Goal: Task Accomplishment & Management: Complete application form

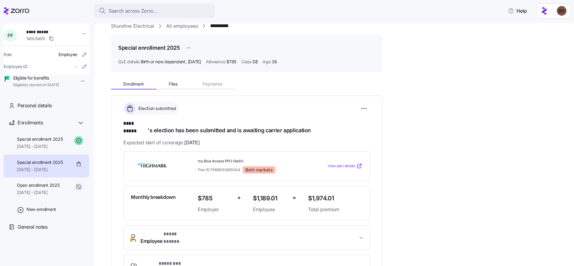
scroll to position [19, 0]
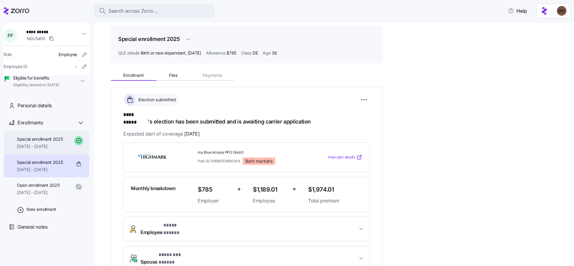
click at [42, 149] on span "[DATE] - [DATE]" at bounding box center [40, 146] width 46 height 6
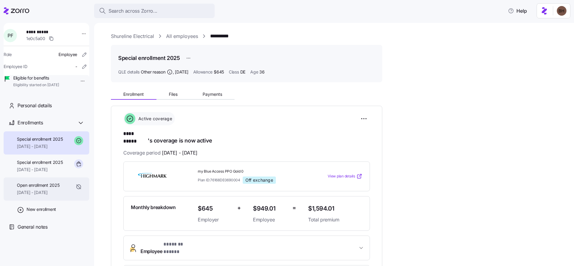
click at [39, 188] on span "Open enrollment 2025" at bounding box center [38, 185] width 42 height 6
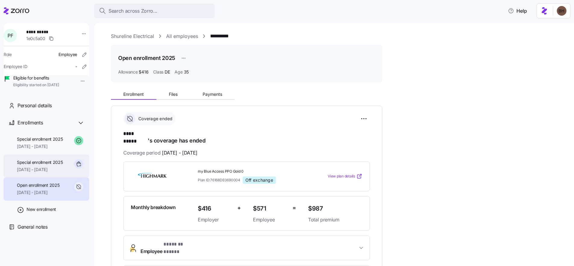
click at [41, 165] on span "Special enrollment 2025" at bounding box center [40, 162] width 46 height 6
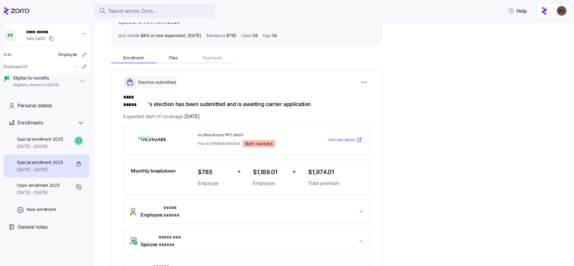
scroll to position [42, 0]
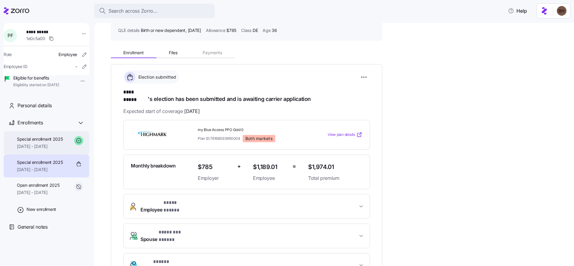
click at [51, 149] on span "[DATE] - [DATE]" at bounding box center [40, 146] width 46 height 6
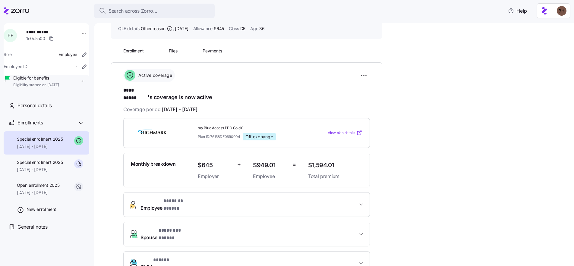
scroll to position [42, 0]
click at [54, 173] on div "Special enrollment 2025 07/24/2025 - 12/31/2025" at bounding box center [40, 166] width 46 height 14
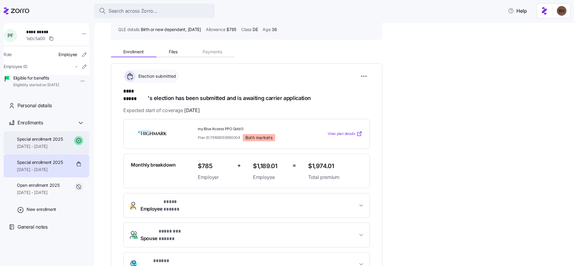
click at [44, 142] on span "Special enrollment 2025" at bounding box center [40, 139] width 46 height 6
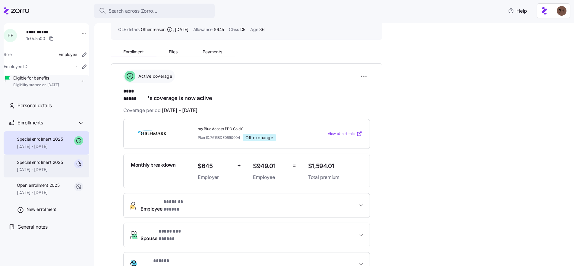
click at [49, 173] on span "07/24/2025 - 12/31/2025" at bounding box center [40, 170] width 46 height 6
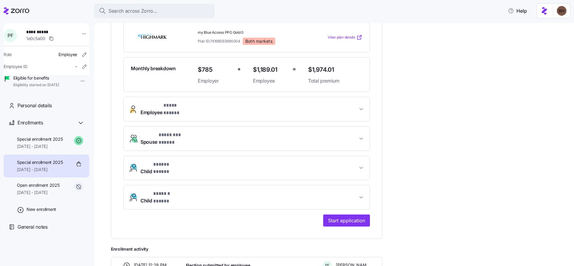
scroll to position [135, 0]
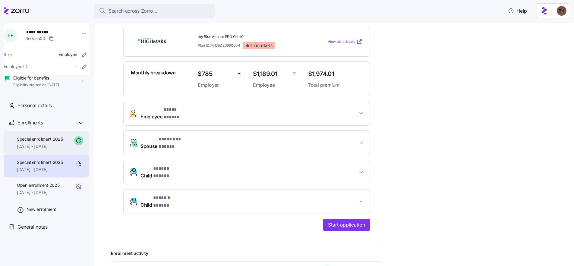
click at [46, 149] on span "[DATE] - [DATE]" at bounding box center [40, 146] width 46 height 6
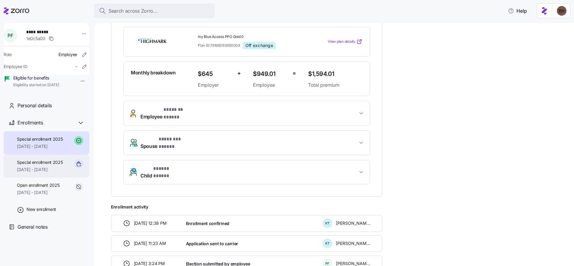
click at [39, 173] on span "07/24/2025 - 12/31/2025" at bounding box center [40, 170] width 46 height 6
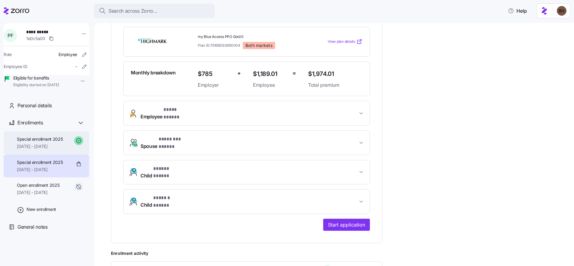
click at [43, 149] on span "[DATE] - [DATE]" at bounding box center [40, 146] width 46 height 6
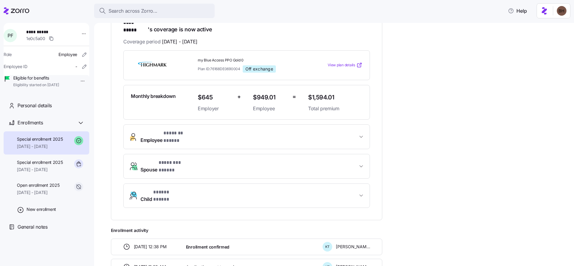
scroll to position [111, 0]
click at [38, 165] on span "Special enrollment 2025" at bounding box center [40, 162] width 46 height 6
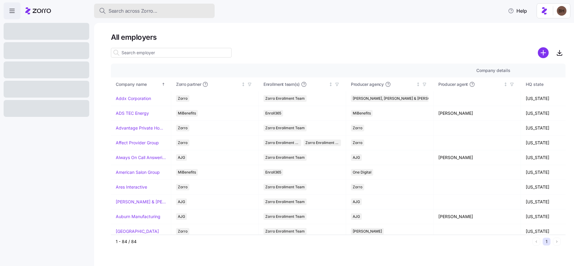
click at [136, 11] on span "Search across Zorro..." at bounding box center [133, 11] width 49 height 8
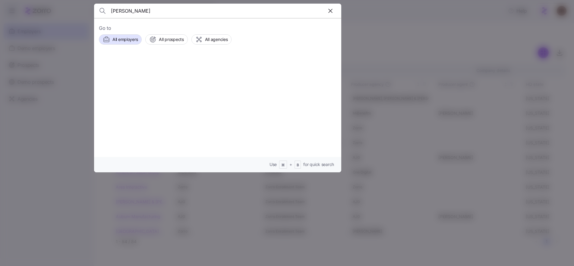
type input "[PERSON_NAME]"
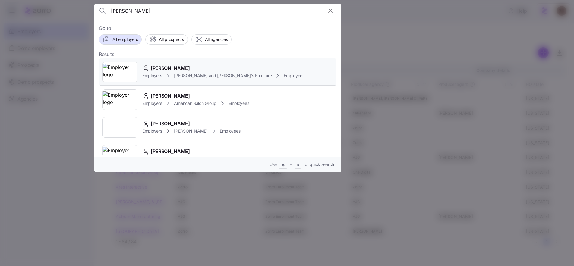
click at [180, 63] on div "[PERSON_NAME] Employers [PERSON_NAME] and [PERSON_NAME]'s Furniture Employees" at bounding box center [218, 72] width 238 height 28
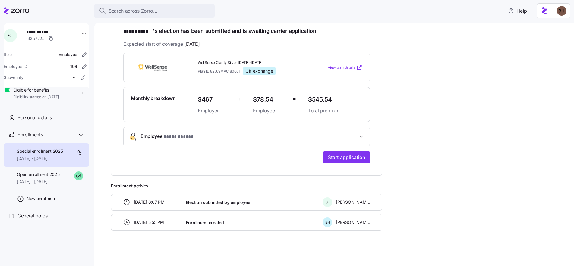
scroll to position [103, 0]
click at [362, 137] on icon "button" at bounding box center [361, 137] width 6 height 6
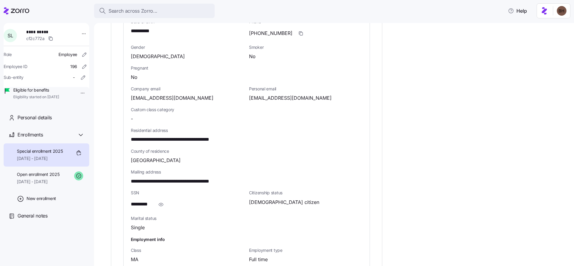
scroll to position [170, 0]
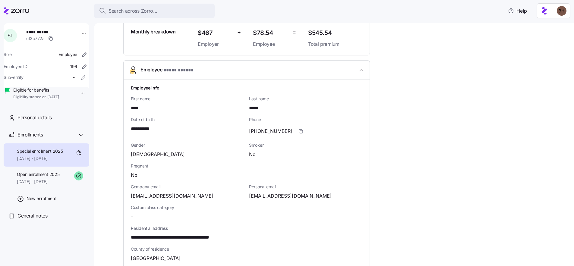
click at [363, 69] on icon "button" at bounding box center [361, 70] width 6 height 6
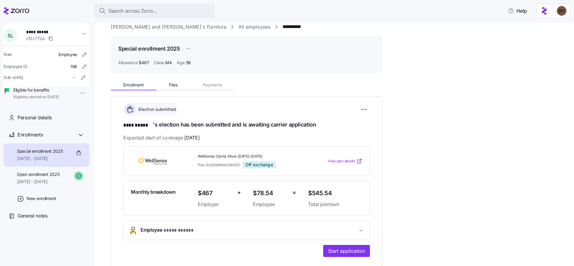
scroll to position [10, 0]
click at [359, 226] on button "Employee * **** ***** *" at bounding box center [247, 230] width 246 height 19
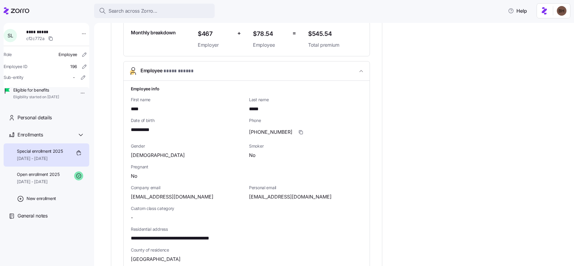
scroll to position [170, 0]
drag, startPoint x: 161, startPoint y: 129, endPoint x: 132, endPoint y: 129, distance: 29.5
click at [132, 129] on div "**********" at bounding box center [187, 129] width 113 height 8
copy span "**********"
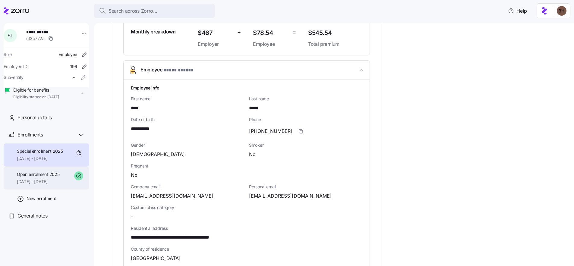
click at [59, 178] on span "Open enrollment 2025" at bounding box center [38, 175] width 42 height 6
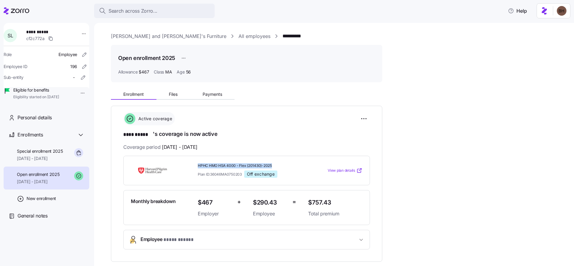
drag, startPoint x: 275, startPoint y: 164, endPoint x: 198, endPoint y: 163, distance: 76.9
click at [198, 163] on span "HPHC HMO HSA 4000 - Flex (201430)-2025" at bounding box center [250, 165] width 105 height 5
drag, startPoint x: 243, startPoint y: 174, endPoint x: 194, endPoint y: 164, distance: 50.4
click at [194, 164] on div "HPHC HMO HSA 4000 - Flex (201430)-2025 Plan ID: 36046MA0750203 Off exchange Vie…" at bounding box center [246, 171] width 236 height 20
copy div "HPHC HMO HSA 4000 - Flex (201430)-2025 Plan ID: 36046MA0750203"
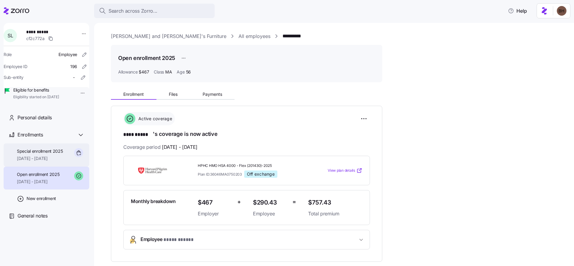
click at [36, 162] on span "[DATE] - [DATE]" at bounding box center [40, 159] width 46 height 6
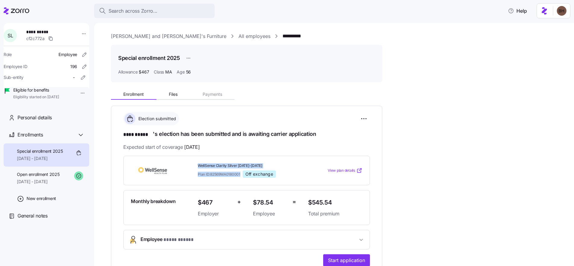
drag, startPoint x: 198, startPoint y: 164, endPoint x: 241, endPoint y: 173, distance: 44.1
click at [241, 173] on div "WellSense Clarity Silver [DATE]-[DATE] Plan ID: 82569MA0180001 Off exchange" at bounding box center [250, 170] width 105 height 15
copy div "WellSense Clarity Silver [DATE]-[DATE] Plan ID: 82569MA0180001"
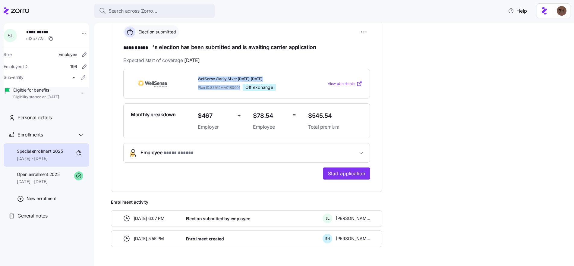
scroll to position [103, 0]
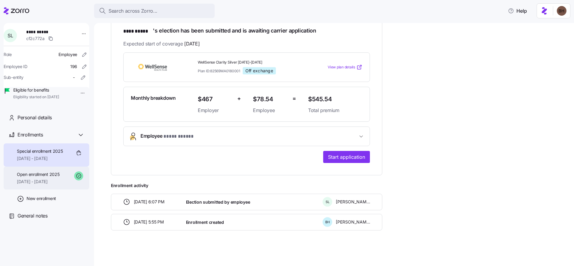
click at [59, 185] on div "Open enrollment 2025 [DATE] - [DATE]" at bounding box center [38, 179] width 42 height 14
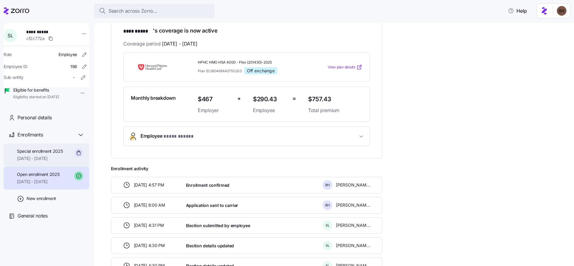
click at [51, 162] on span "[DATE] - [DATE]" at bounding box center [40, 159] width 46 height 6
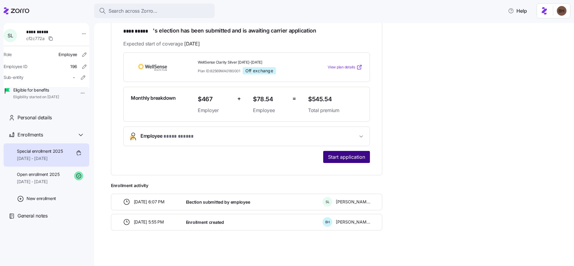
click at [345, 159] on span "Start application" at bounding box center [346, 156] width 37 height 7
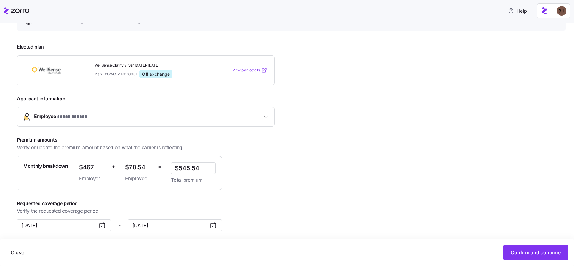
scroll to position [69, 0]
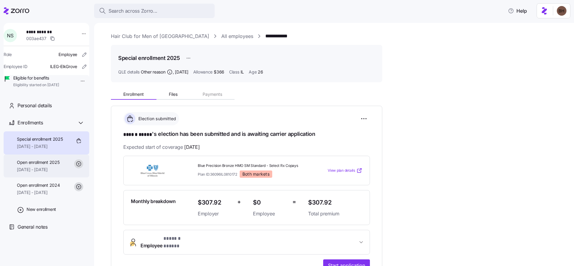
click at [48, 165] on span "Open enrollment 2025" at bounding box center [38, 162] width 42 height 6
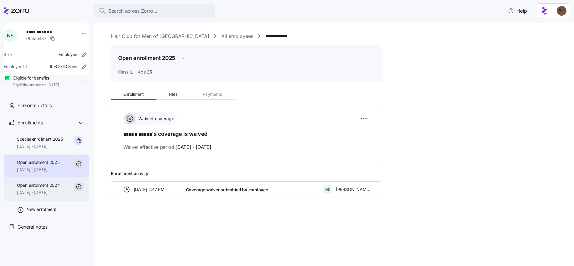
click at [44, 196] on span "08/01/2024 - 12/31/2024" at bounding box center [38, 193] width 43 height 6
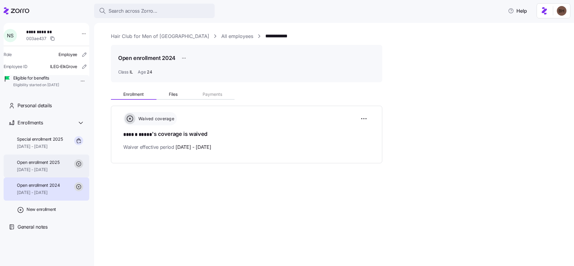
click at [42, 178] on div "Open enrollment 2025 01/01/2025 - 12/31/2025" at bounding box center [47, 166] width 86 height 23
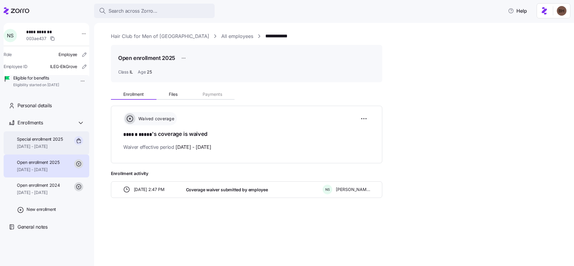
click at [49, 149] on span "[DATE] - [DATE]" at bounding box center [40, 146] width 46 height 6
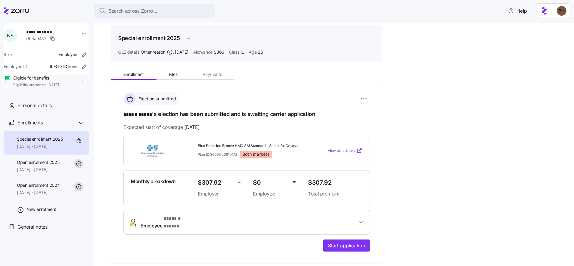
scroll to position [21, 0]
